Goal: Task Accomplishment & Management: Complete application form

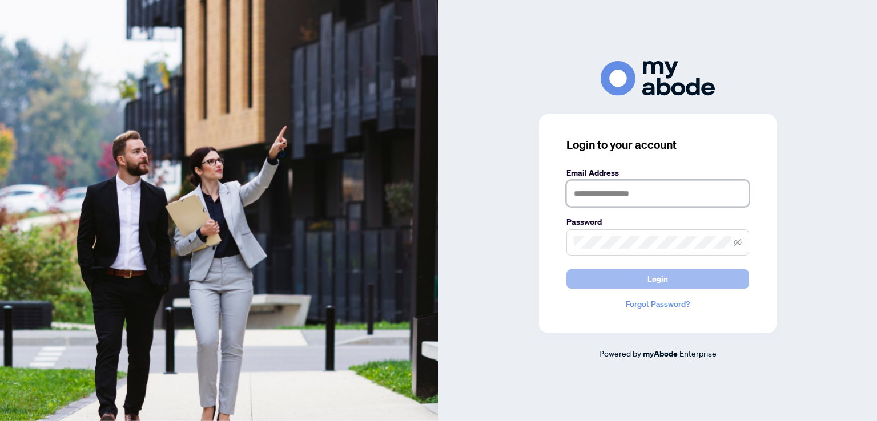
type input "**********"
click at [603, 277] on button "Login" at bounding box center [657, 278] width 183 height 19
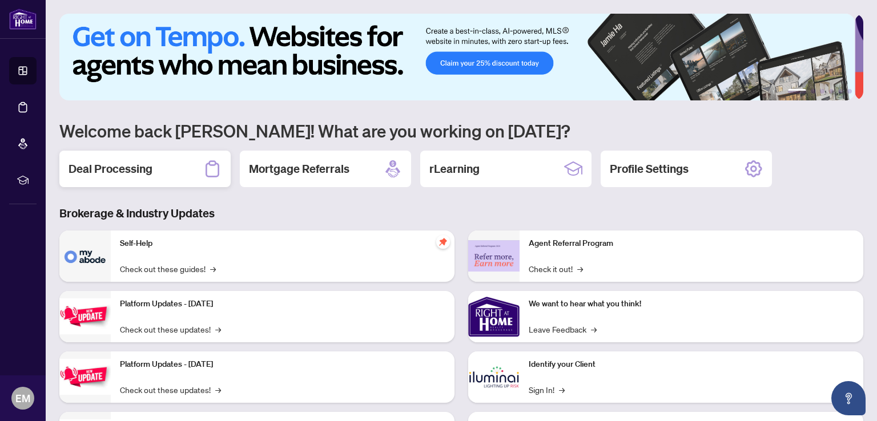
click at [118, 174] on h2 "Deal Processing" at bounding box center [110, 169] width 84 height 16
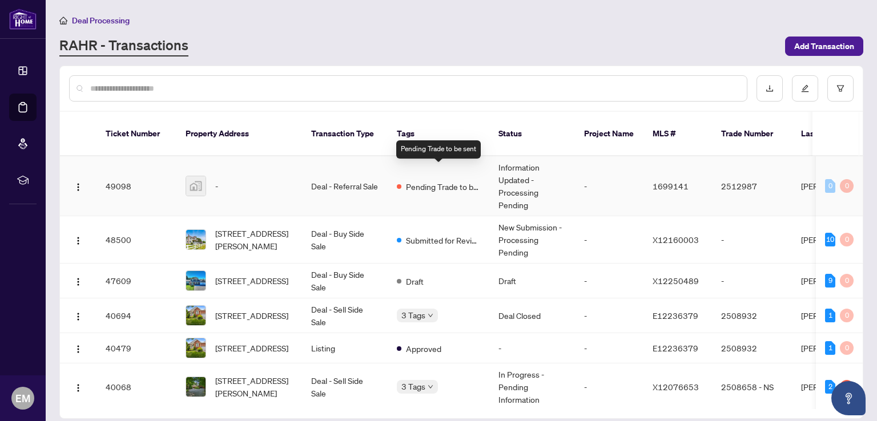
click at [428, 180] on span "Pending Trade to be sent" at bounding box center [443, 186] width 74 height 13
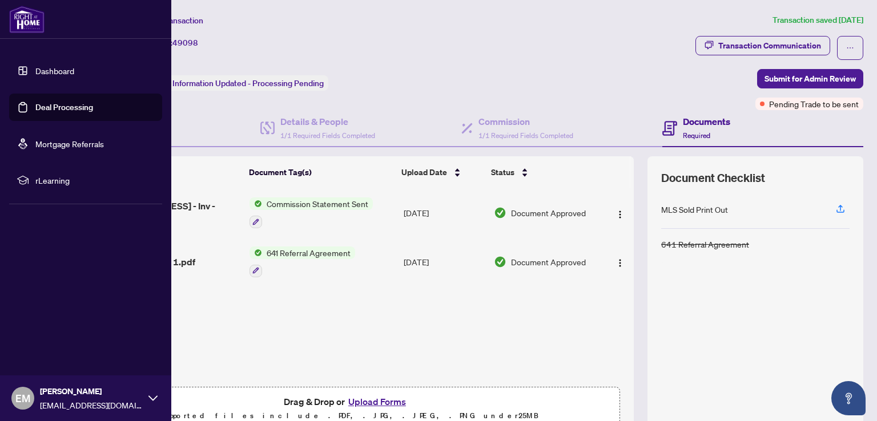
click at [50, 74] on link "Dashboard" at bounding box center [54, 71] width 39 height 10
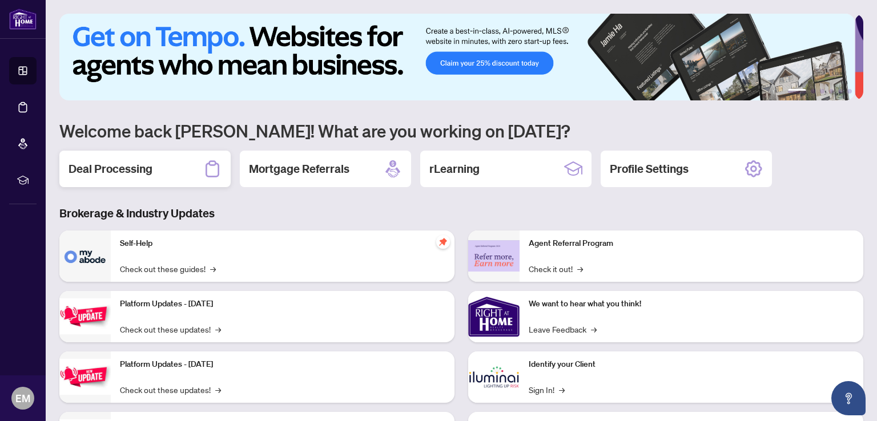
click at [116, 169] on h2 "Deal Processing" at bounding box center [110, 169] width 84 height 16
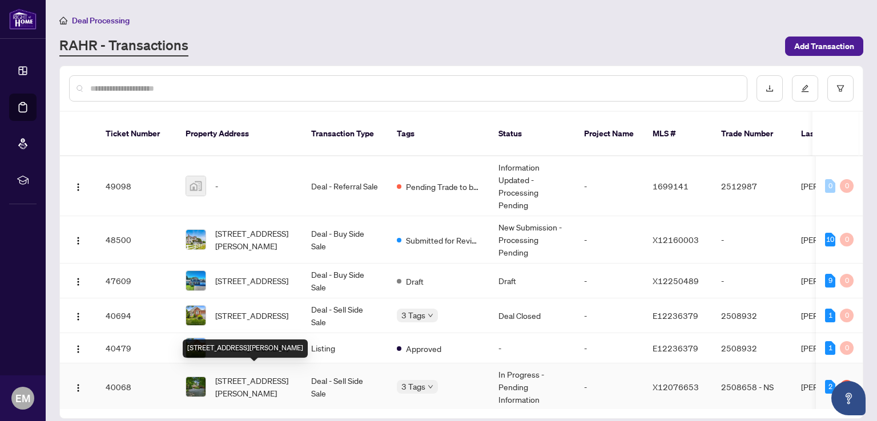
click at [259, 374] on span "60 McGregor Dr, Kawartha Lakes, Ontario K0M 1A0, Canada" at bounding box center [254, 386] width 78 height 25
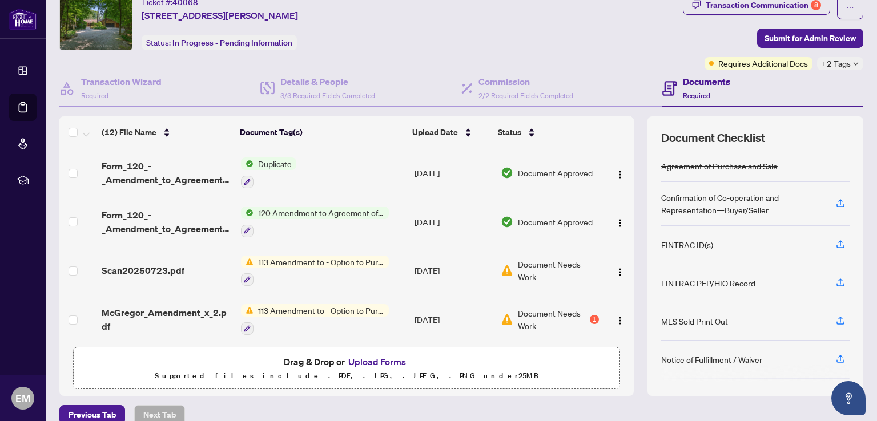
scroll to position [56, 0]
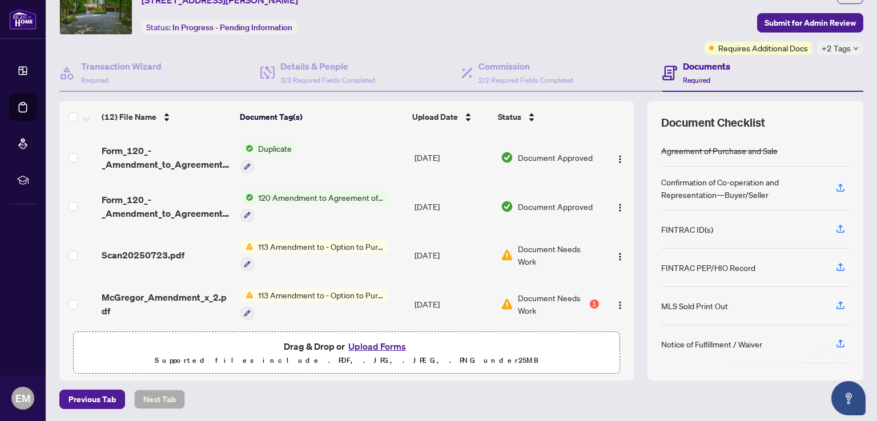
click at [391, 347] on button "Upload Forms" at bounding box center [377, 346] width 64 height 15
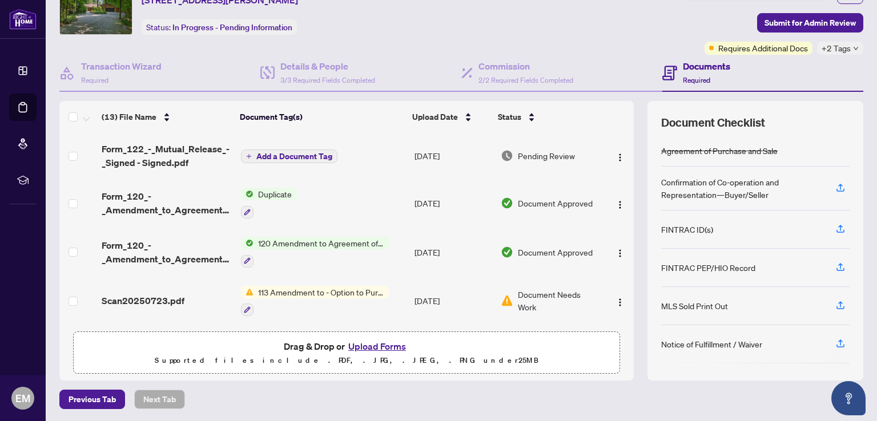
click at [293, 156] on span "Add a Document Tag" at bounding box center [294, 156] width 76 height 8
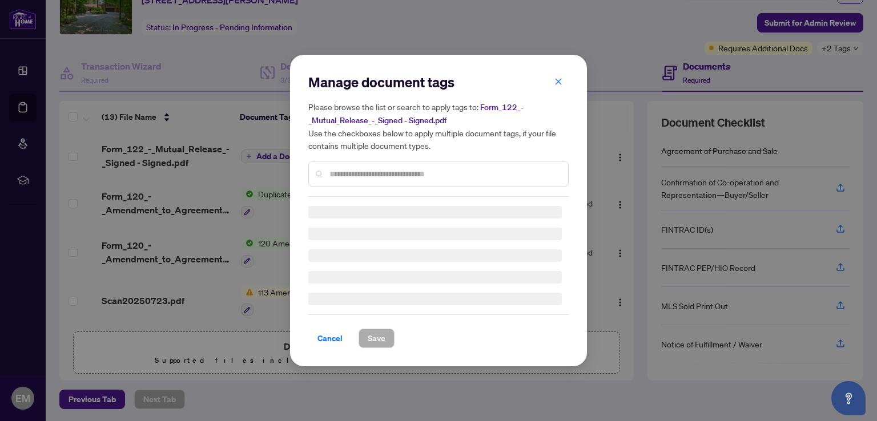
click at [344, 178] on div "Manage document tags Please browse the list or search to apply tags to: Form_12…" at bounding box center [438, 210] width 260 height 275
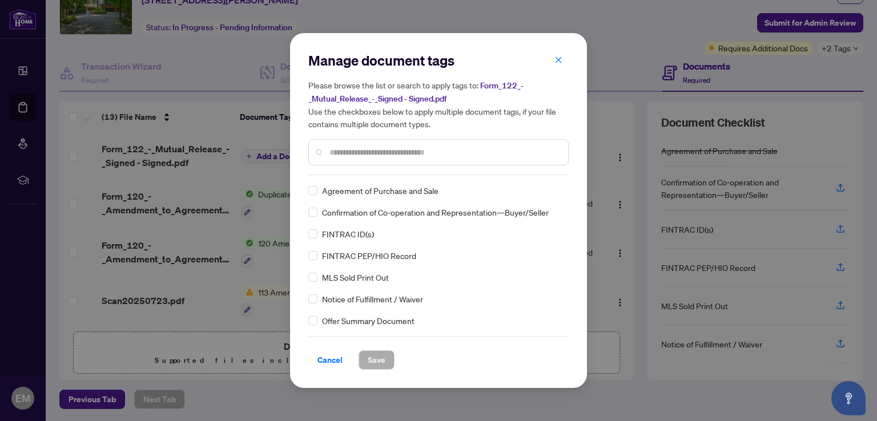
click at [340, 152] on input "text" at bounding box center [443, 152] width 229 height 13
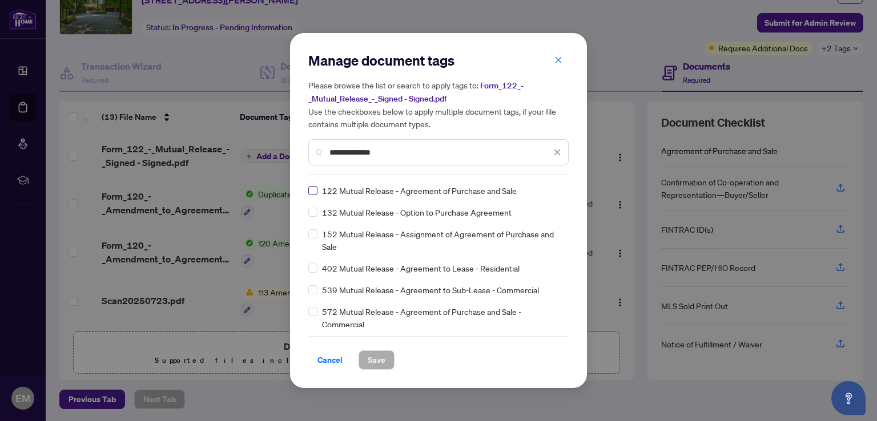
type input "**********"
click at [376, 363] on span "Save" at bounding box center [377, 360] width 18 height 18
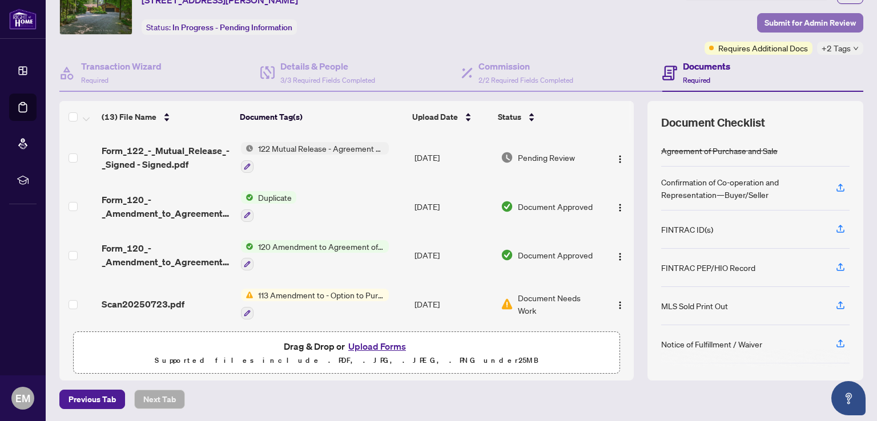
click at [780, 14] on span "Submit for Admin Review" at bounding box center [809, 23] width 91 height 18
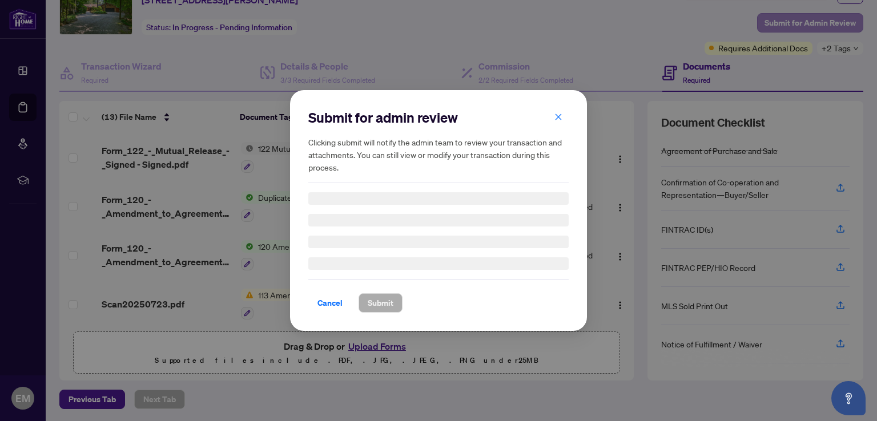
click at [780, 14] on div "Submit for admin review Clicking submit will notify the admin team to review yo…" at bounding box center [438, 210] width 877 height 421
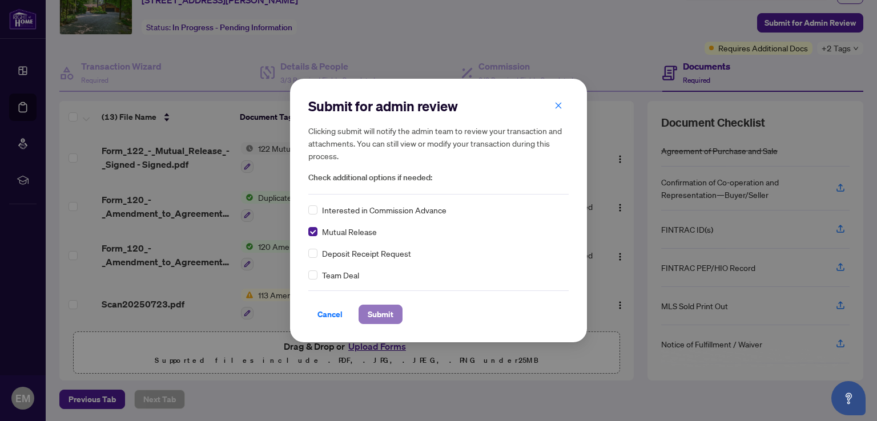
click at [369, 313] on span "Submit" at bounding box center [381, 314] width 26 height 18
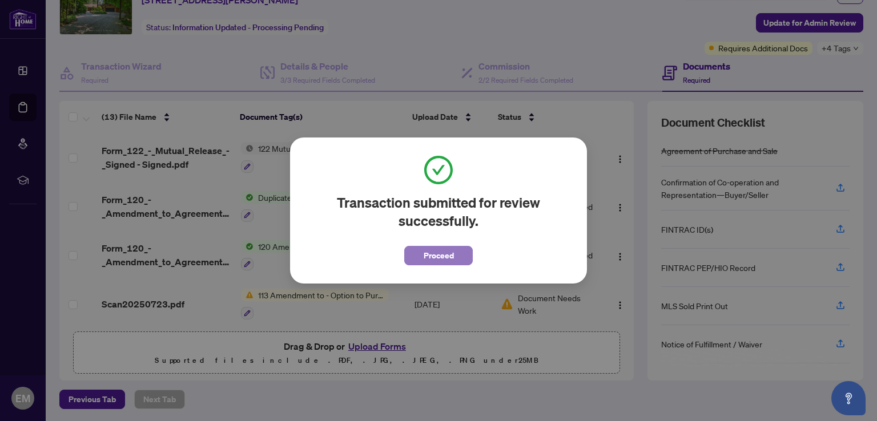
click at [432, 255] on span "Proceed" at bounding box center [439, 256] width 30 height 18
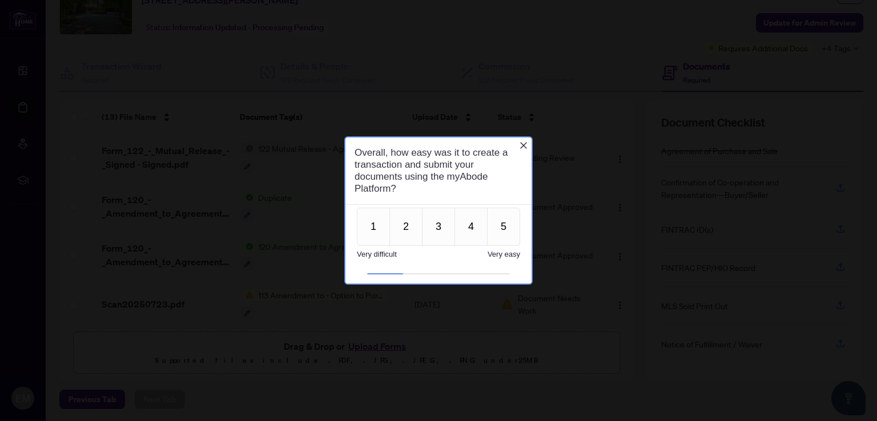
scroll to position [0, 0]
click at [527, 144] on icon "Close button" at bounding box center [523, 145] width 9 height 9
